Goal: Task Accomplishment & Management: Use online tool/utility

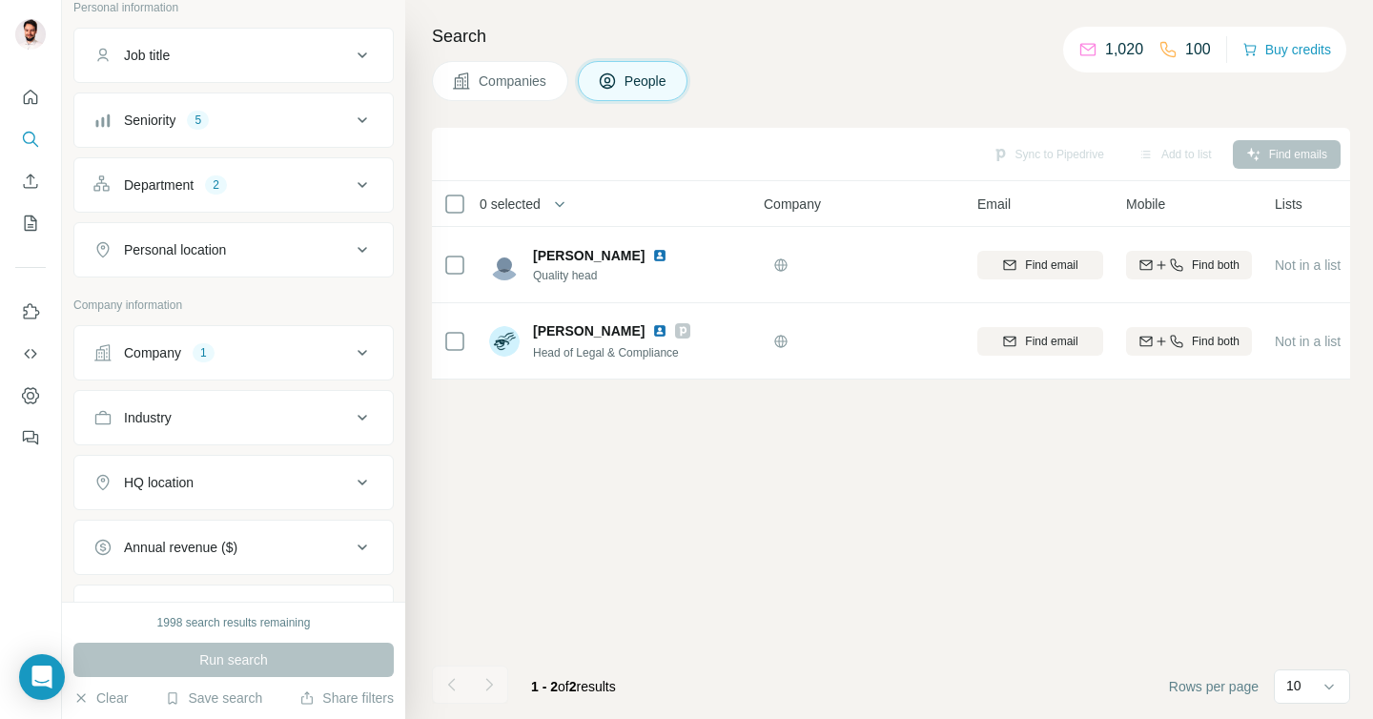
scroll to position [169, 0]
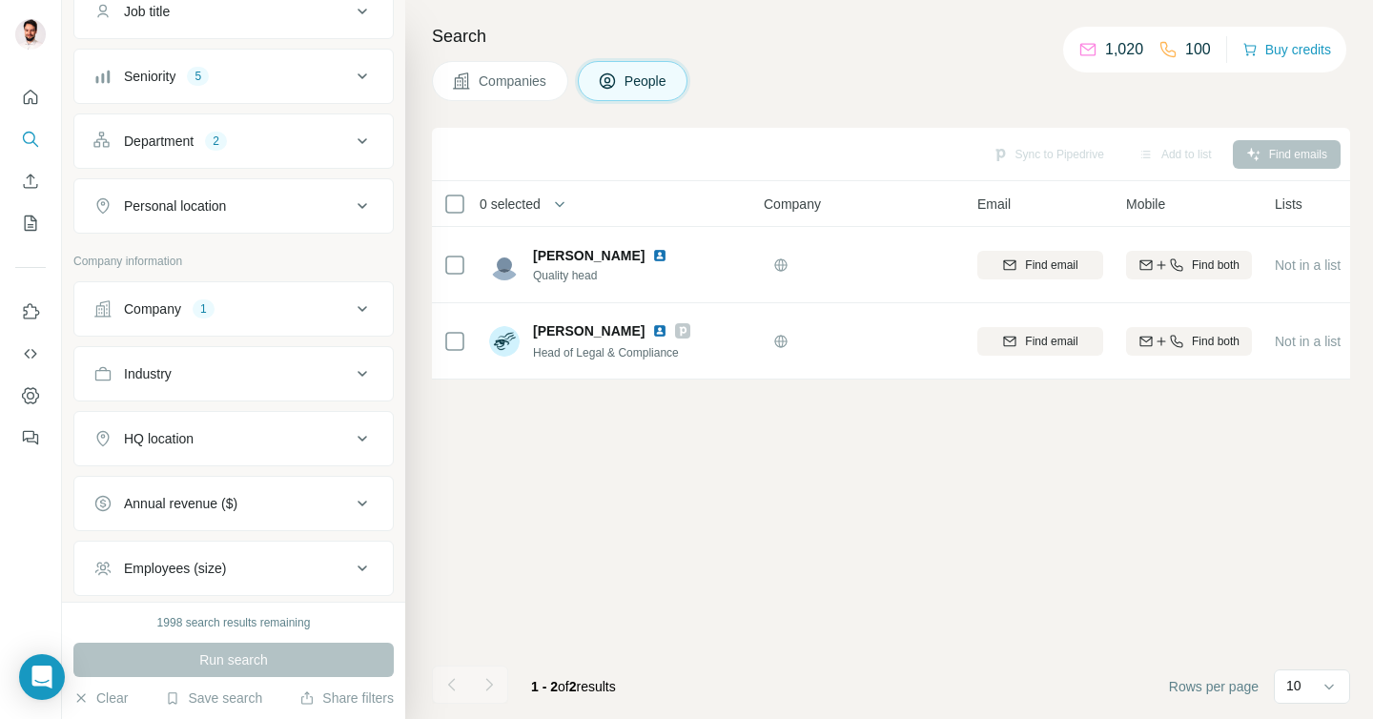
click at [231, 309] on div "Company 1" at bounding box center [221, 308] width 257 height 19
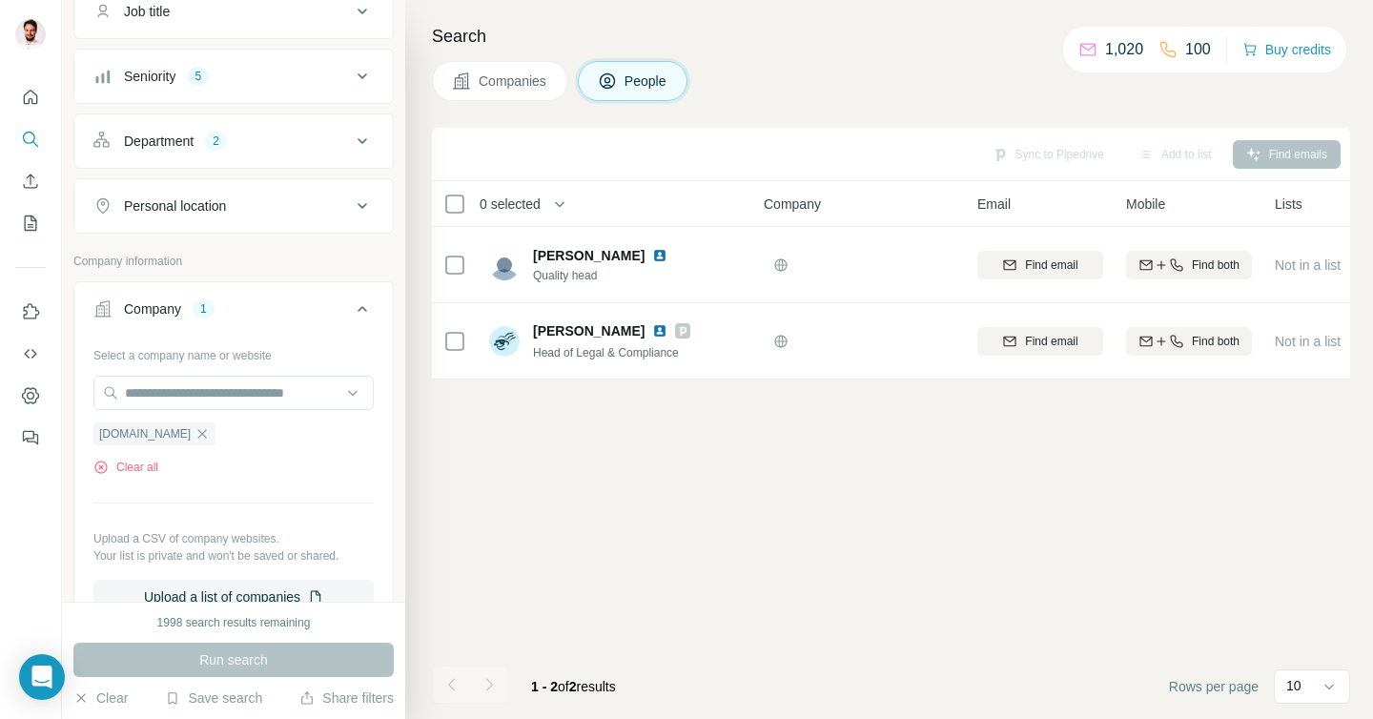
click at [195, 435] on icon "button" at bounding box center [202, 433] width 15 height 15
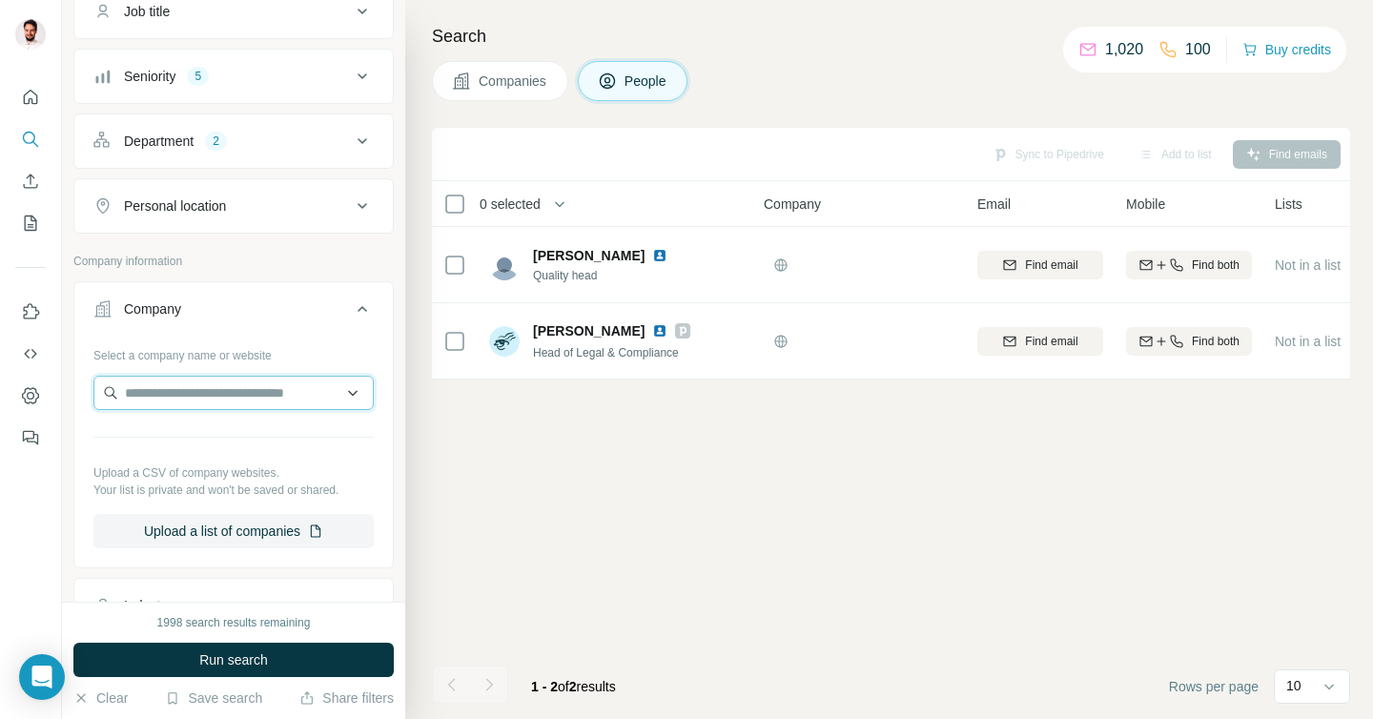
drag, startPoint x: 193, startPoint y: 392, endPoint x: 205, endPoint y: 386, distance: 13.7
click at [193, 392] on input "text" at bounding box center [233, 393] width 280 height 34
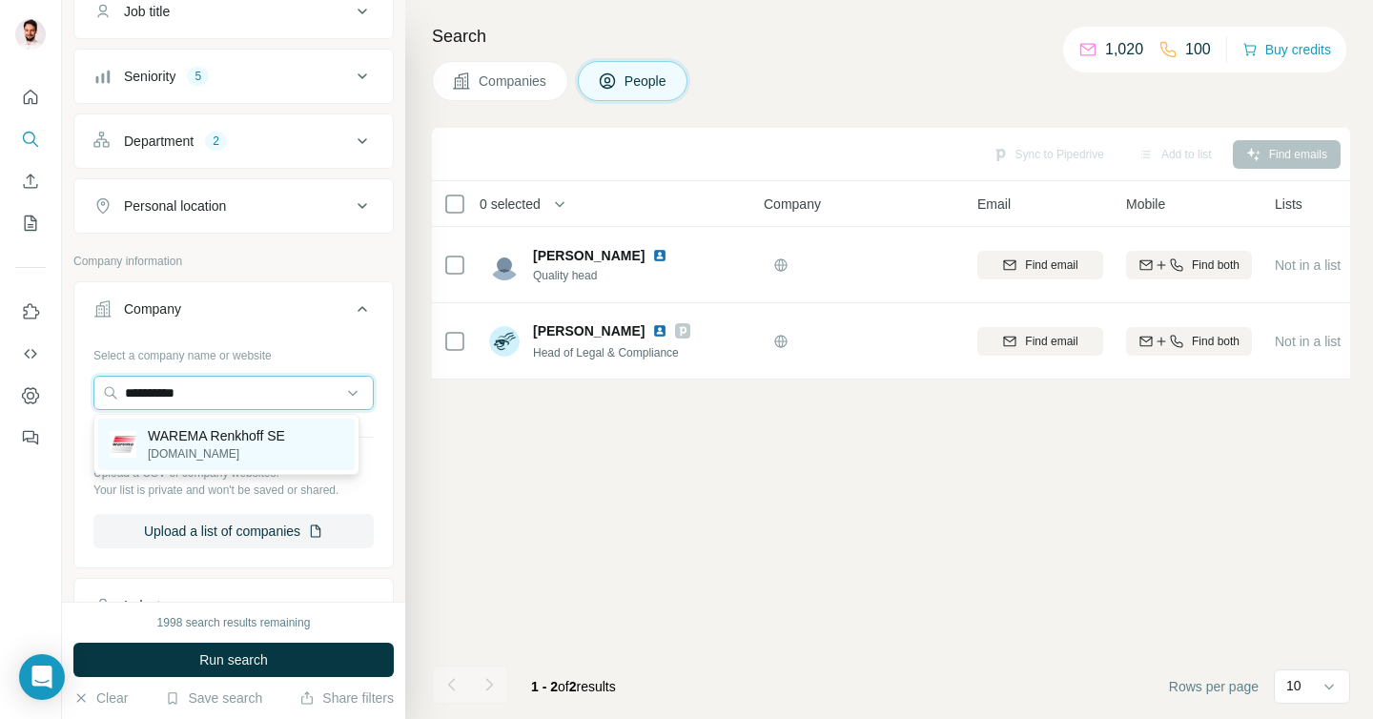
type input "**********"
click at [193, 444] on div "WAREMA Renkhoff SE [DOMAIN_NAME]" at bounding box center [216, 444] width 137 height 36
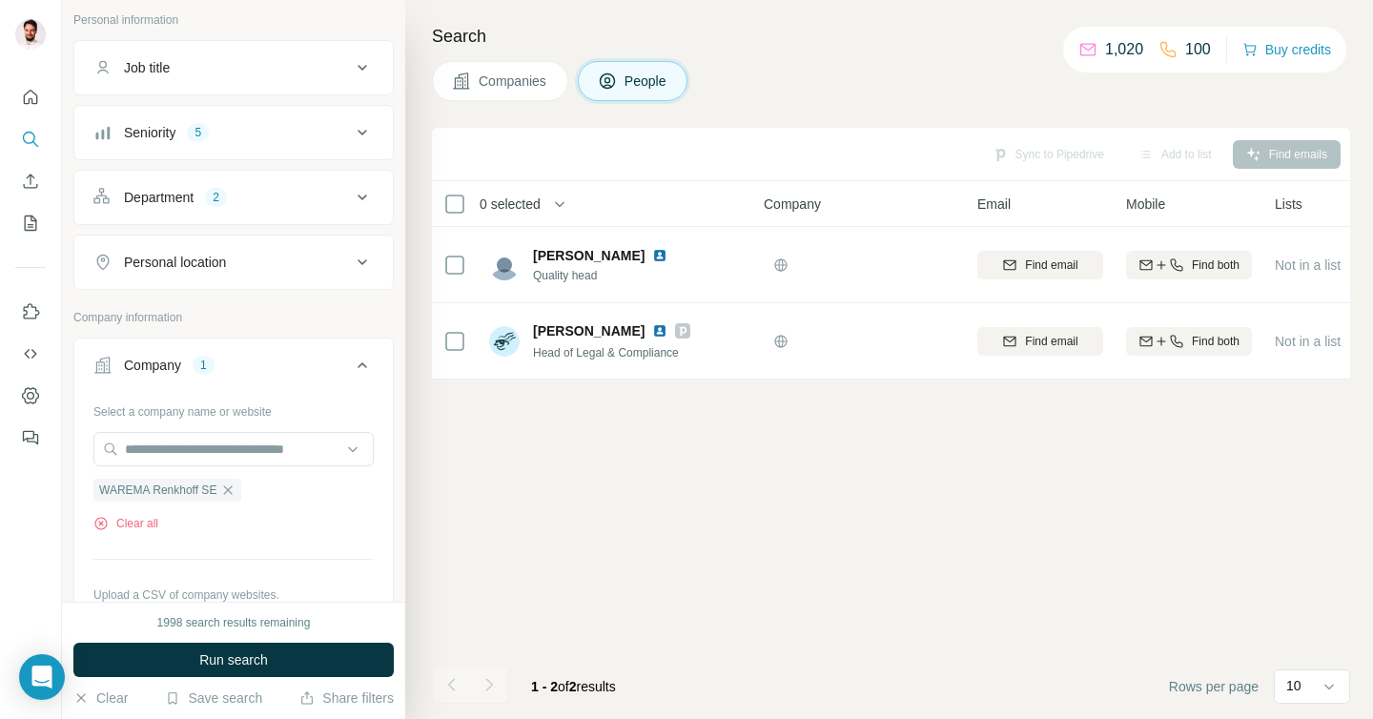
scroll to position [28, 0]
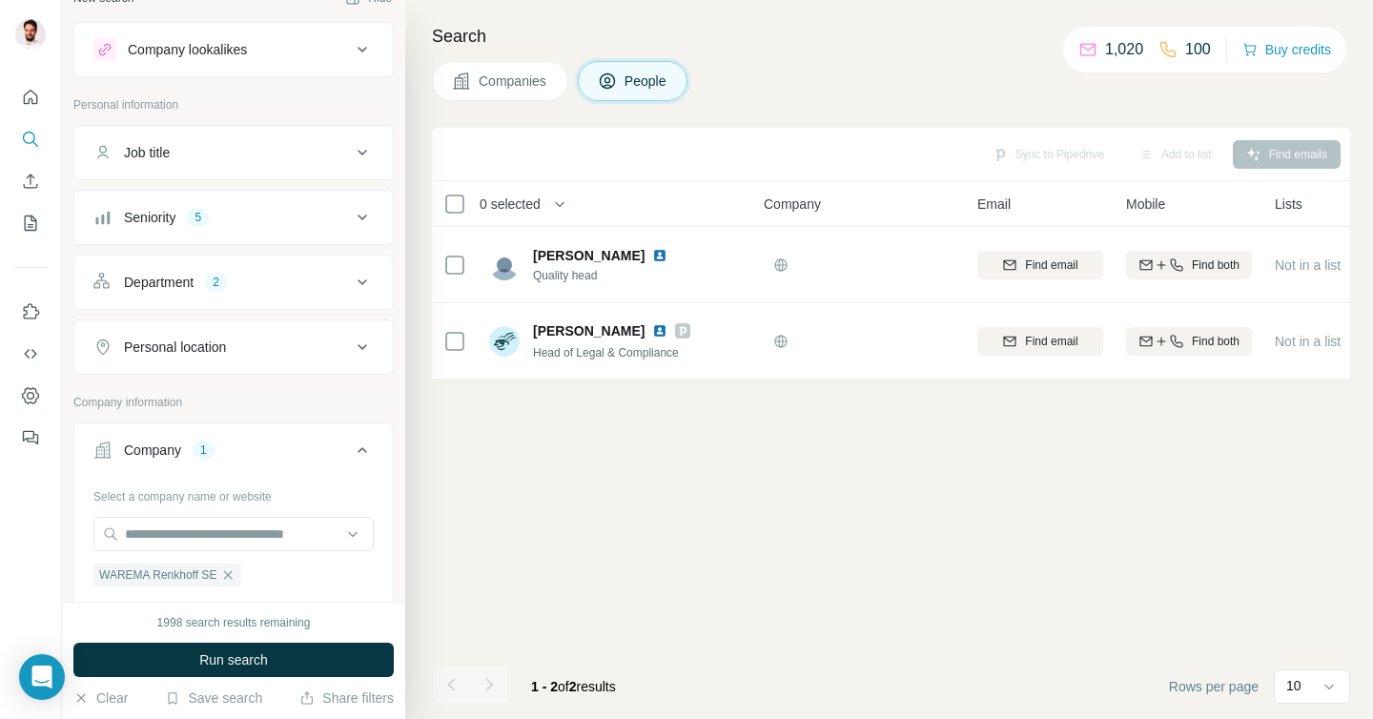
click at [281, 272] on button "Department 2" at bounding box center [233, 282] width 318 height 46
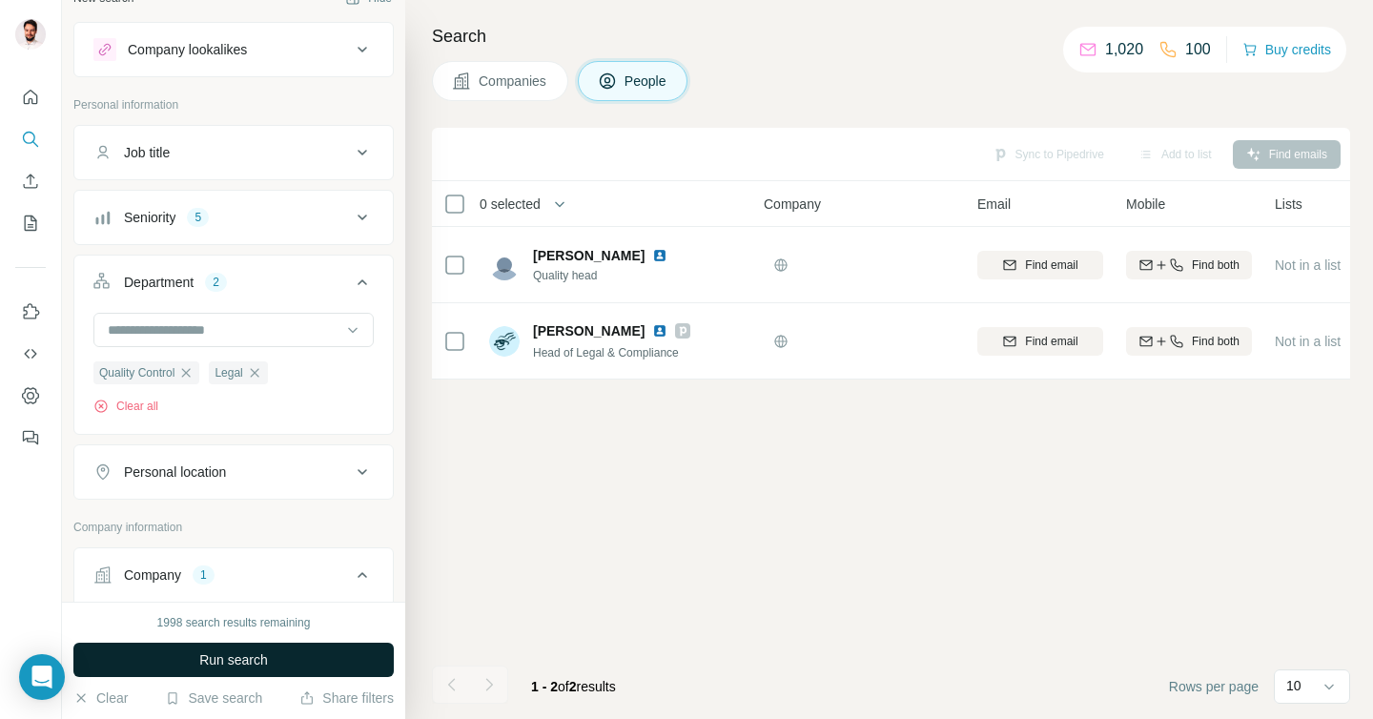
click at [236, 657] on span "Run search" at bounding box center [233, 659] width 69 height 19
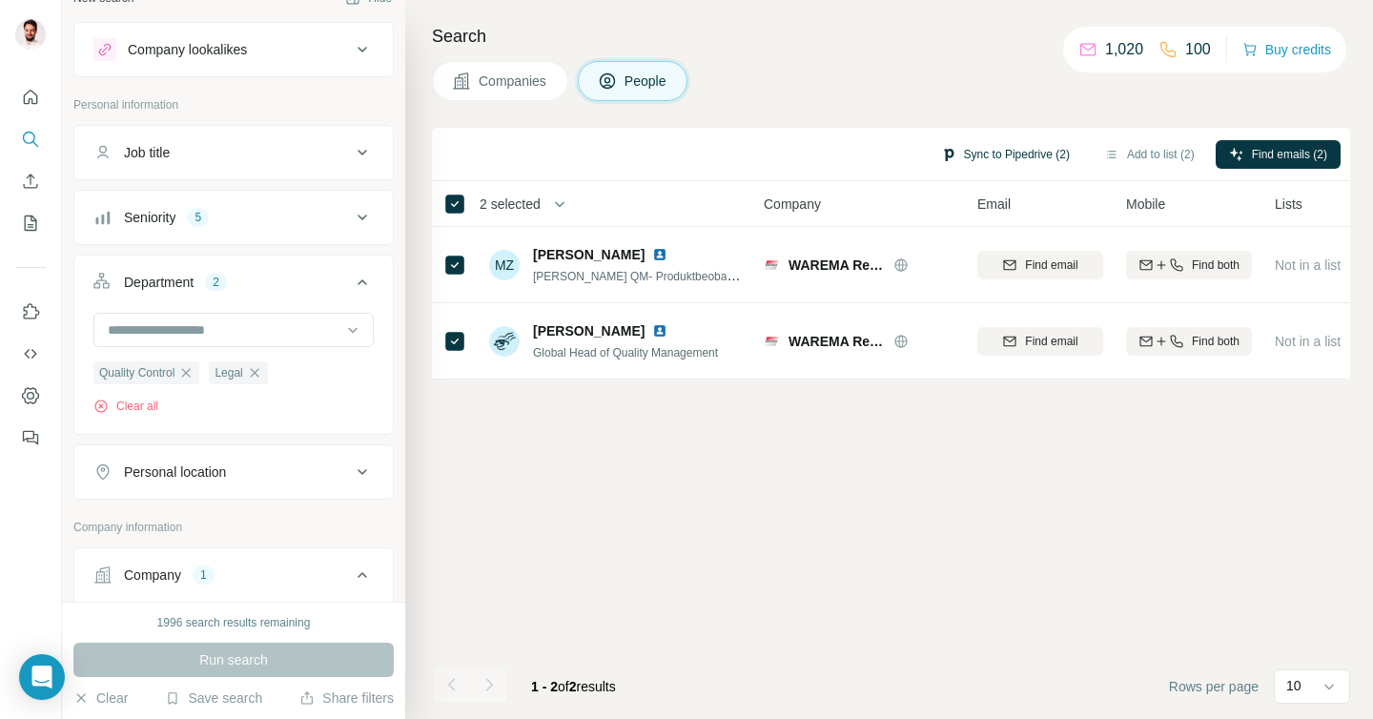
click at [993, 149] on button "Sync to Pipedrive (2)" at bounding box center [1005, 154] width 155 height 29
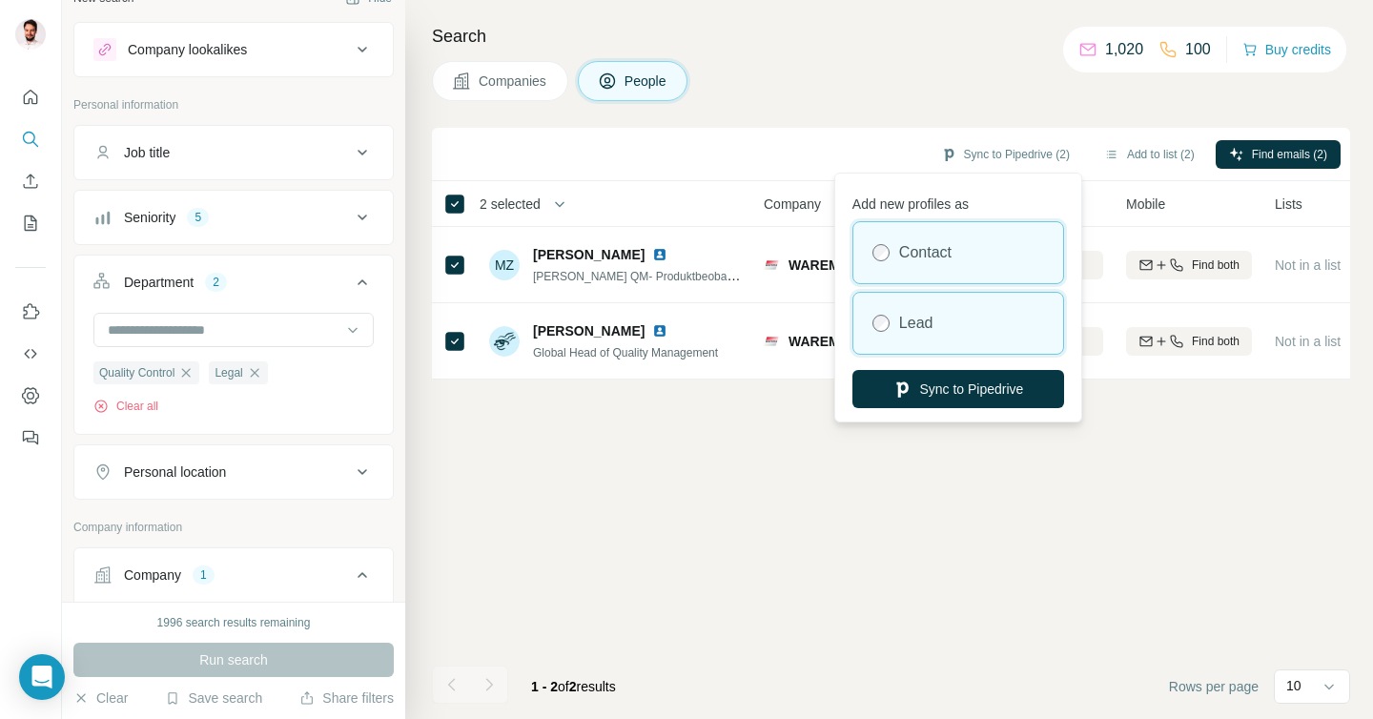
click at [904, 326] on label "Lead" at bounding box center [916, 323] width 34 height 23
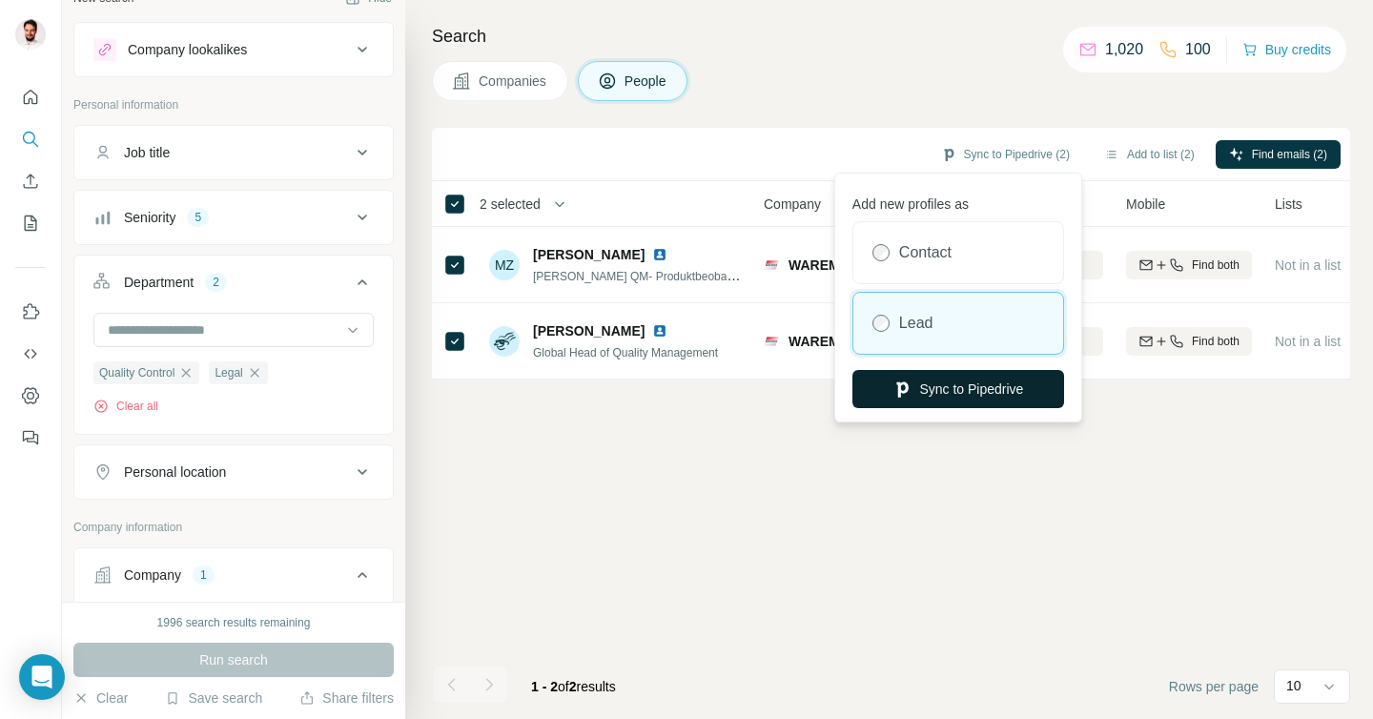
click at [912, 393] on button "Sync to Pipedrive" at bounding box center [958, 389] width 212 height 38
